Goal: Find specific page/section: Find specific page/section

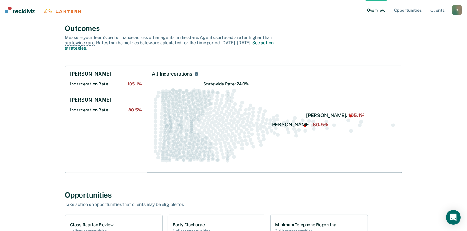
scroll to position [124, 0]
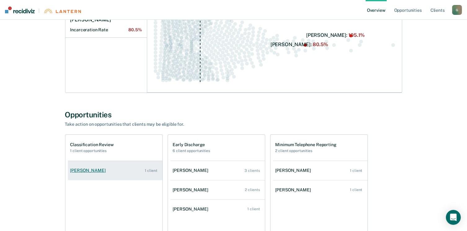
click at [80, 176] on link "[PERSON_NAME] 1 client" at bounding box center [115, 171] width 94 height 18
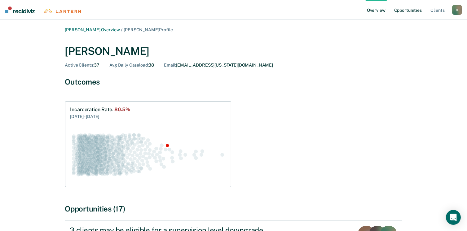
click at [402, 12] on link "Opportunities" at bounding box center [408, 10] width 30 height 20
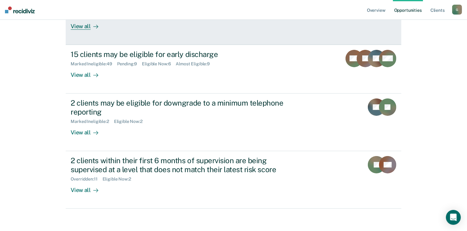
scroll to position [110, 0]
